Goal: Task Accomplishment & Management: Use online tool/utility

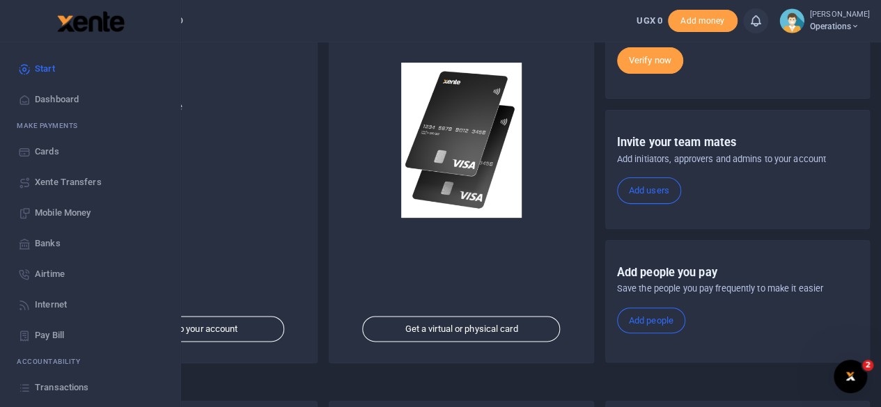
click at [42, 99] on span "Dashboard" at bounding box center [57, 100] width 44 height 14
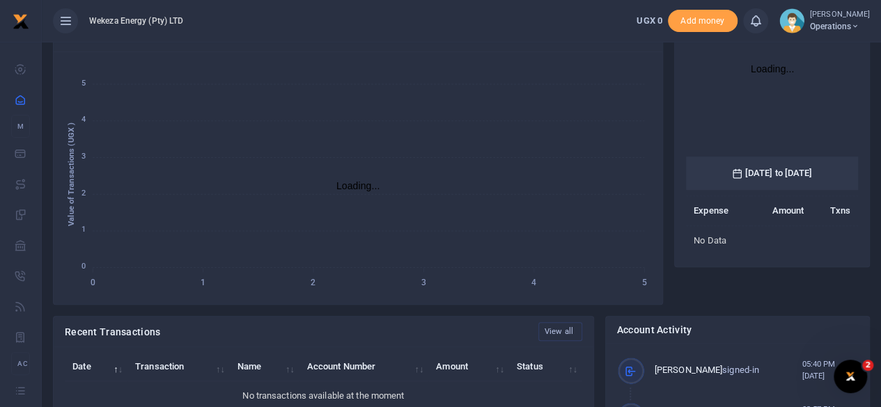
click at [831, 26] on span "Operations" at bounding box center [840, 26] width 60 height 13
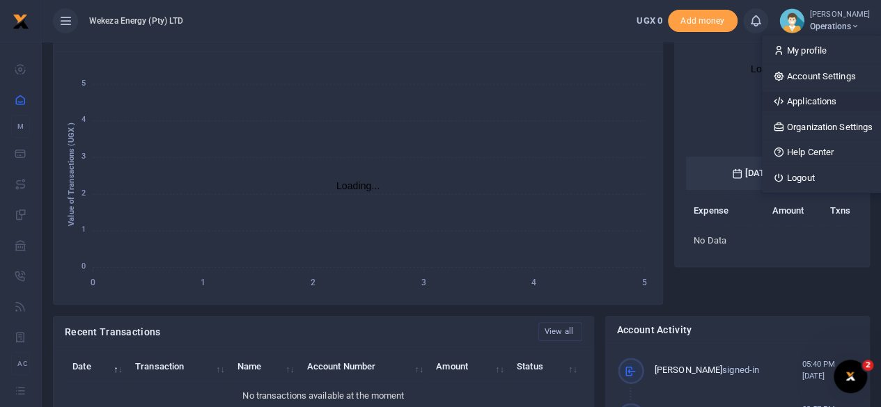
click at [790, 102] on link "Applications" at bounding box center [823, 102] width 122 height 20
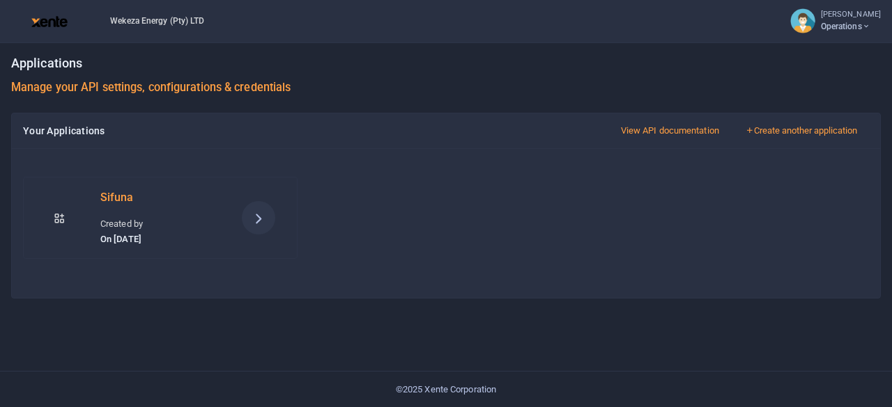
click at [255, 212] on icon at bounding box center [258, 218] width 17 height 17
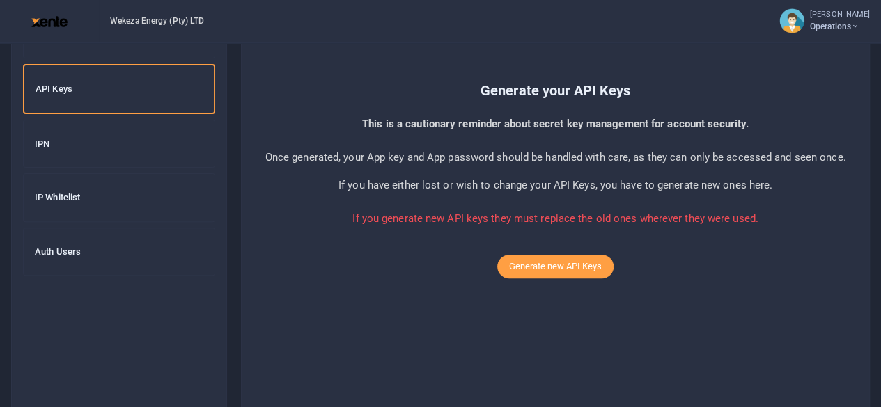
scroll to position [114, 0]
click at [56, 141] on h6 "IPN" at bounding box center [119, 144] width 169 height 11
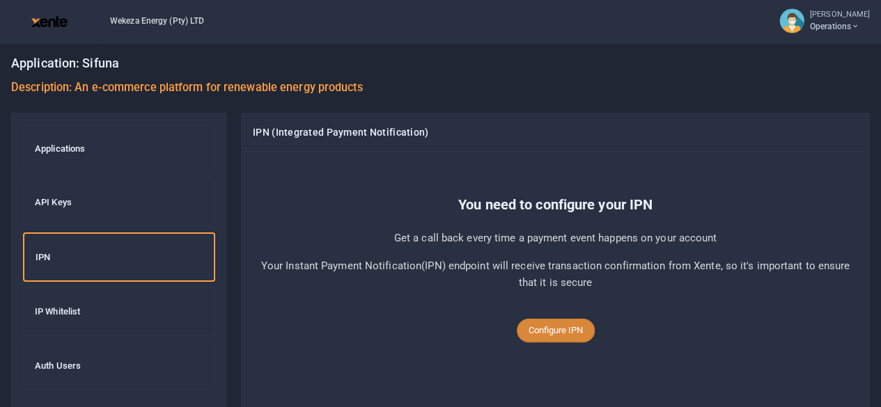
click at [568, 332] on button "Configure IPN" at bounding box center [556, 331] width 78 height 24
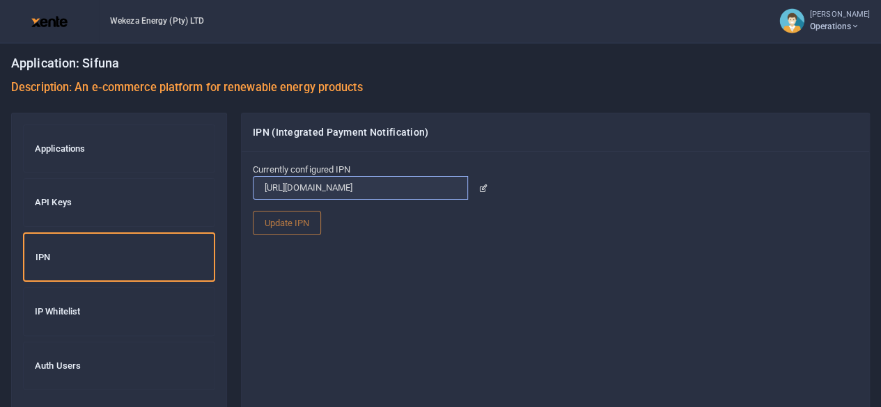
click at [357, 187] on input "[URL][DOMAIN_NAME]" at bounding box center [360, 188] width 215 height 24
click at [349, 189] on input "[URL][DOMAIN_NAME]" at bounding box center [360, 188] width 215 height 24
click at [481, 189] on icon at bounding box center [483, 188] width 9 height 9
click at [375, 188] on input "https://app.xente.co" at bounding box center [360, 188] width 215 height 24
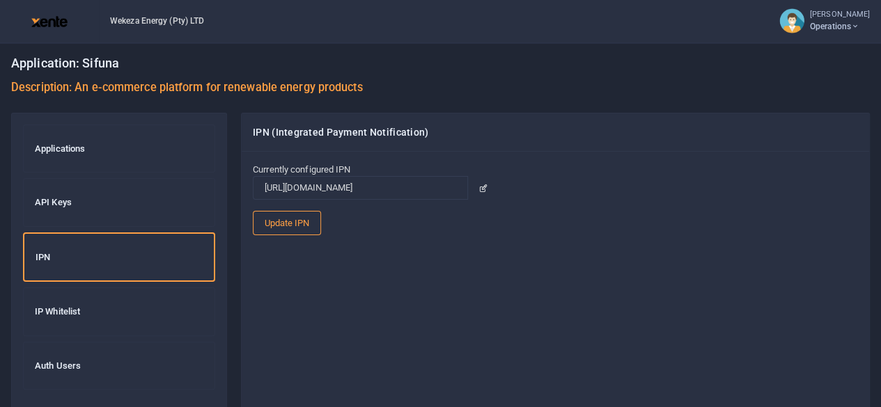
click at [61, 199] on h6 "API Keys" at bounding box center [119, 202] width 169 height 11
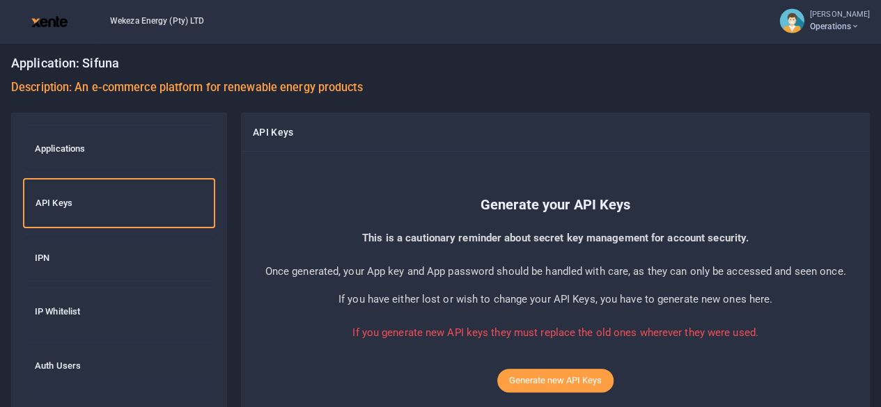
scroll to position [71, 0]
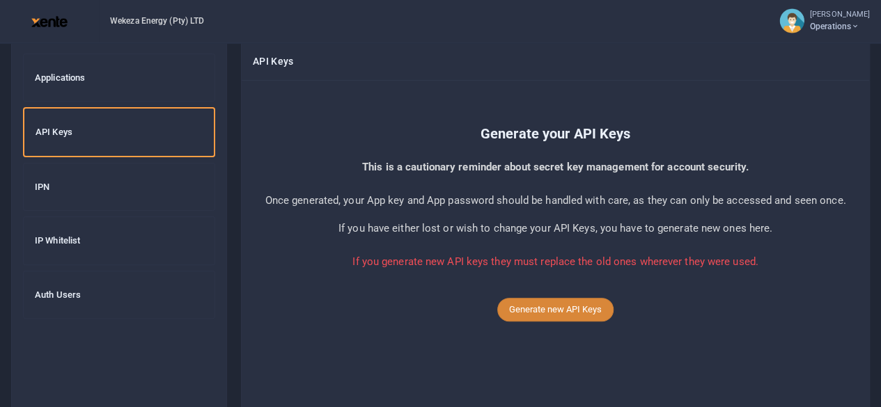
click at [550, 313] on button "Generate new API Keys" at bounding box center [555, 310] width 116 height 24
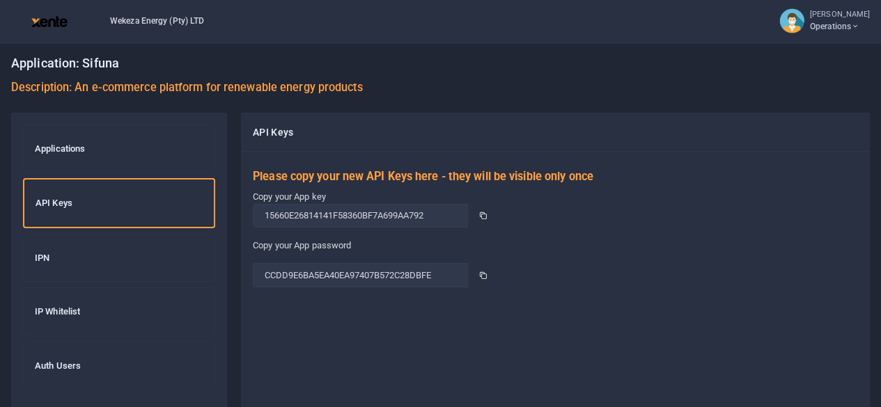
click at [829, 16] on small "[PERSON_NAME]" at bounding box center [840, 15] width 60 height 12
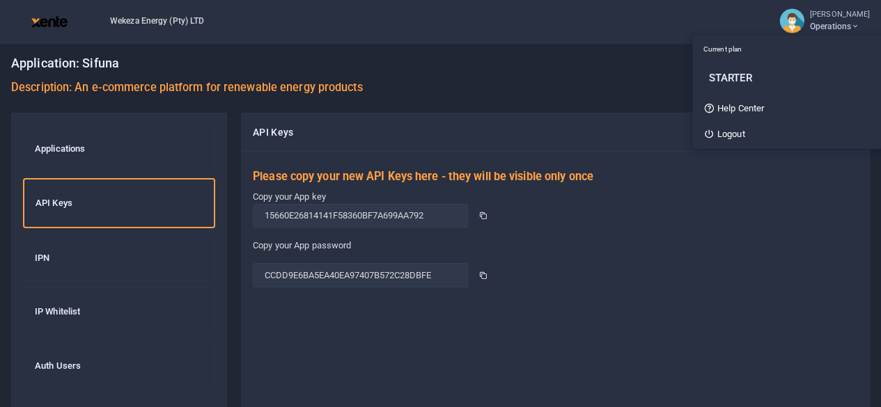
click at [539, 77] on div "Application: Sifuna Description: An e-commerce platform for renewable energy pr…" at bounding box center [440, 77] width 859 height 71
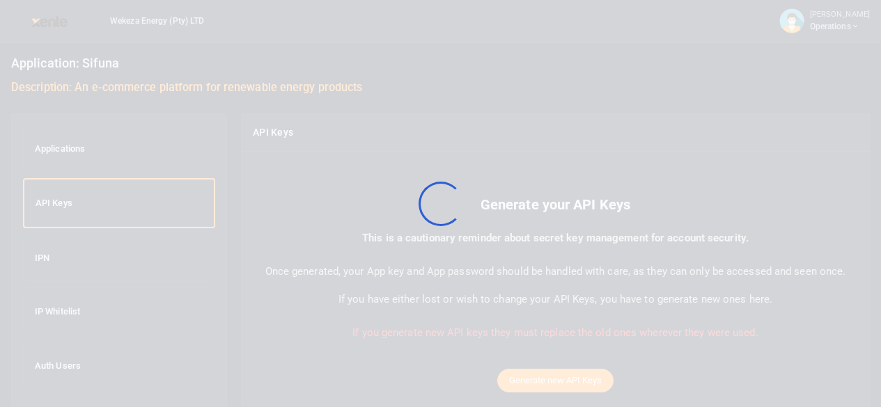
scroll to position [71, 0]
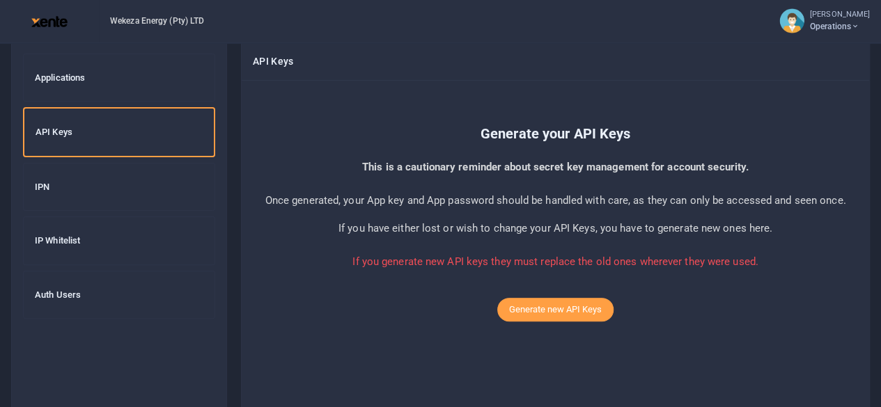
click at [851, 22] on icon at bounding box center [855, 27] width 8 height 10
